Goal: Task Accomplishment & Management: Manage account settings

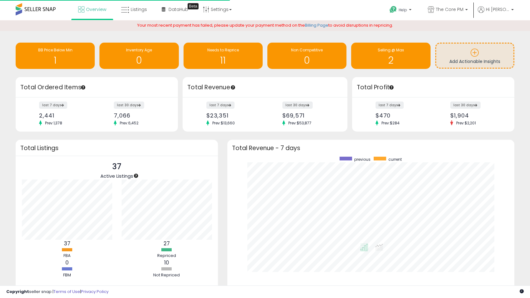
scroll to position [118, 275]
click at [137, 14] on link "Listings" at bounding box center [133, 9] width 35 height 19
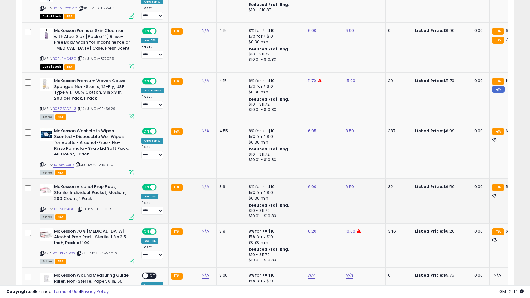
scroll to position [1222, 0]
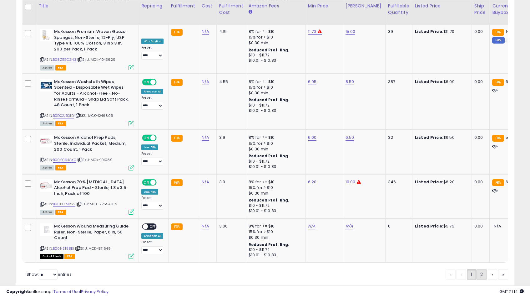
click at [479, 271] on link "2" at bounding box center [482, 274] width 11 height 11
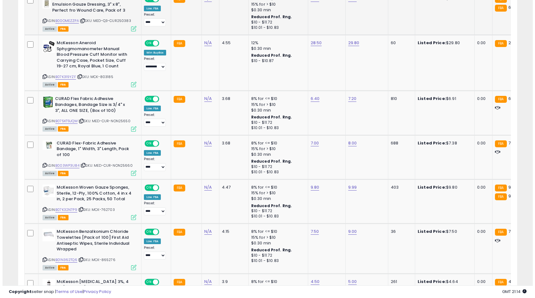
scroll to position [491, 0]
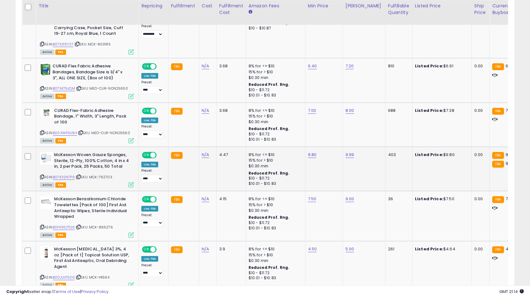
click at [131, 186] on icon at bounding box center [131, 184] width 5 height 5
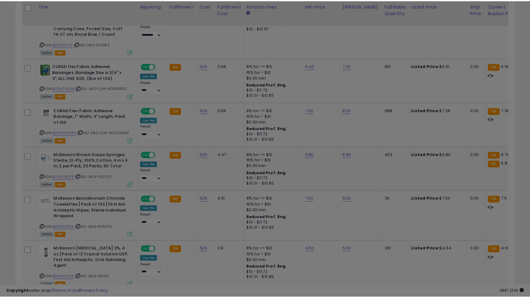
scroll to position [128, 292]
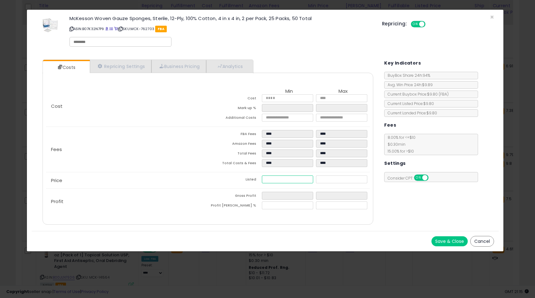
drag, startPoint x: 278, startPoint y: 178, endPoint x: 270, endPoint y: 178, distance: 7.8
click at [270, 178] on input "****" at bounding box center [287, 179] width 51 height 8
type input "****"
click at [455, 242] on button "Save & Close" at bounding box center [449, 241] width 36 height 10
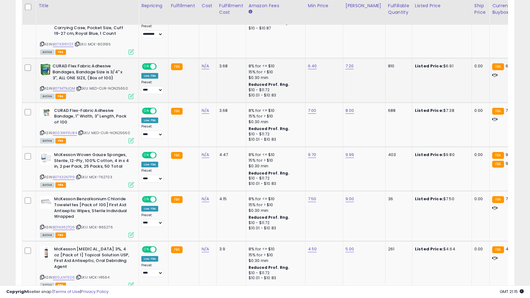
scroll to position [312753, 312591]
